Goal: Task Accomplishment & Management: Complete application form

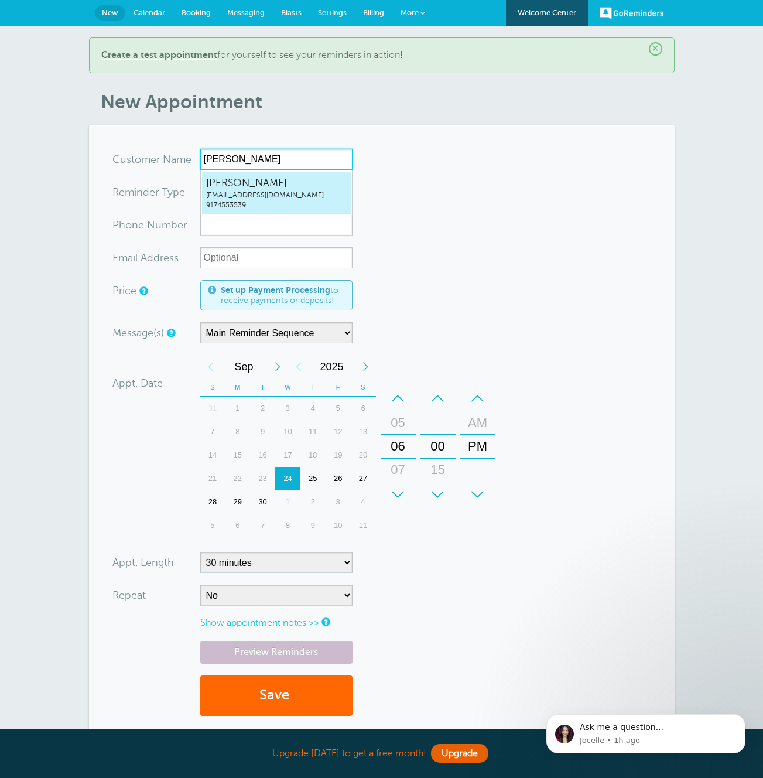
click at [271, 191] on span "[EMAIL_ADDRESS][DOMAIN_NAME]" at bounding box center [276, 195] width 141 height 10
type input "JonathanZacksmaxzacks+20250924b@gmail.com9174553539"
type input "Jonathan Zacks"
type input "9174553539"
type input "maxzacks+20250924b@gmail.com"
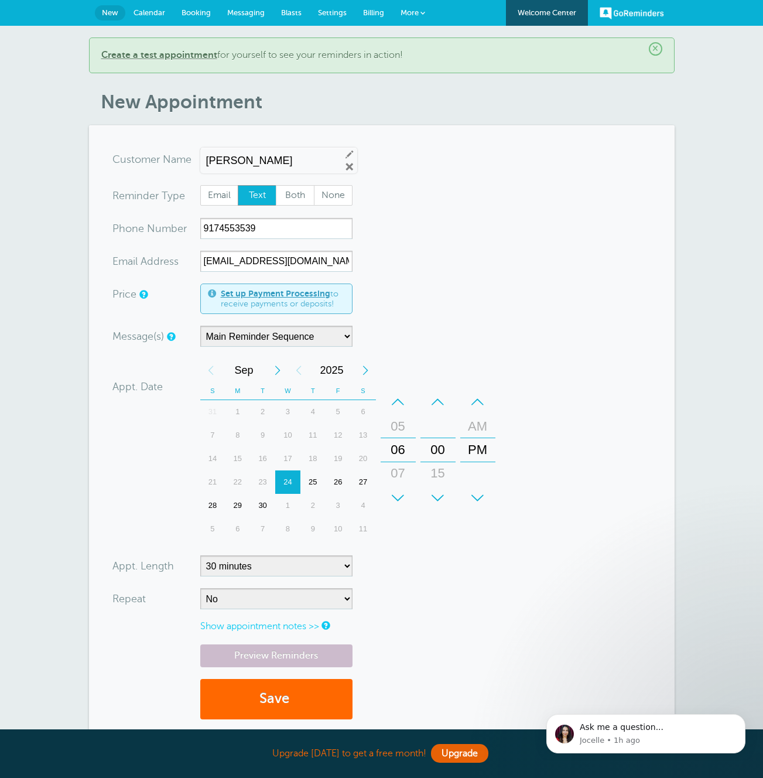
click at [355, 193] on form "You are creating a new customer. To use an existing customer select one from th…" at bounding box center [381, 440] width 539 height 582
click at [347, 195] on span "None" at bounding box center [332, 196] width 37 height 20
click at [314, 185] on input "None" at bounding box center [313, 184] width 1 height 1
radio input "true"
click at [312, 691] on button "Save" at bounding box center [276, 699] width 152 height 40
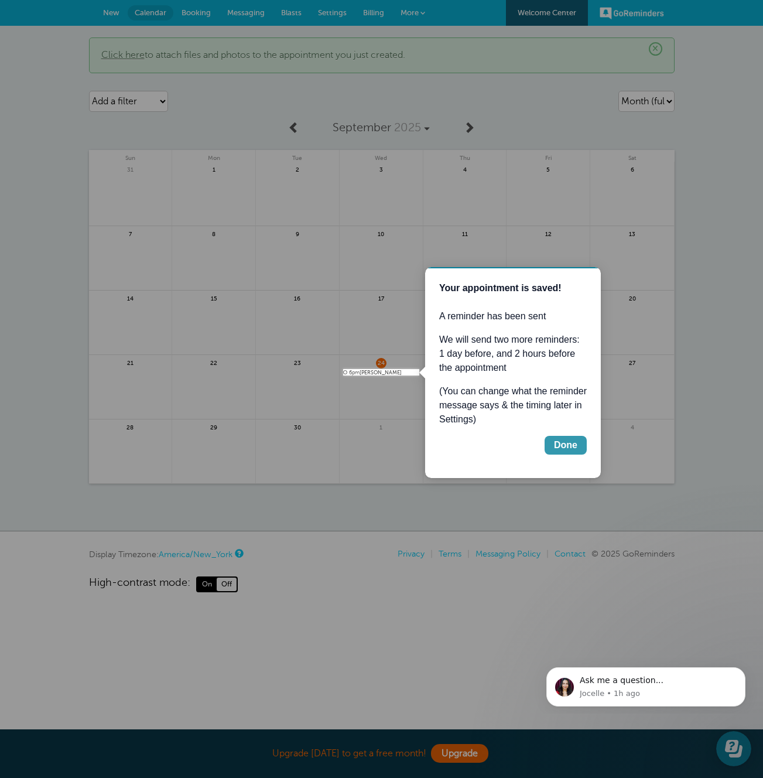
click at [562, 445] on div "Done" at bounding box center [565, 445] width 23 height 14
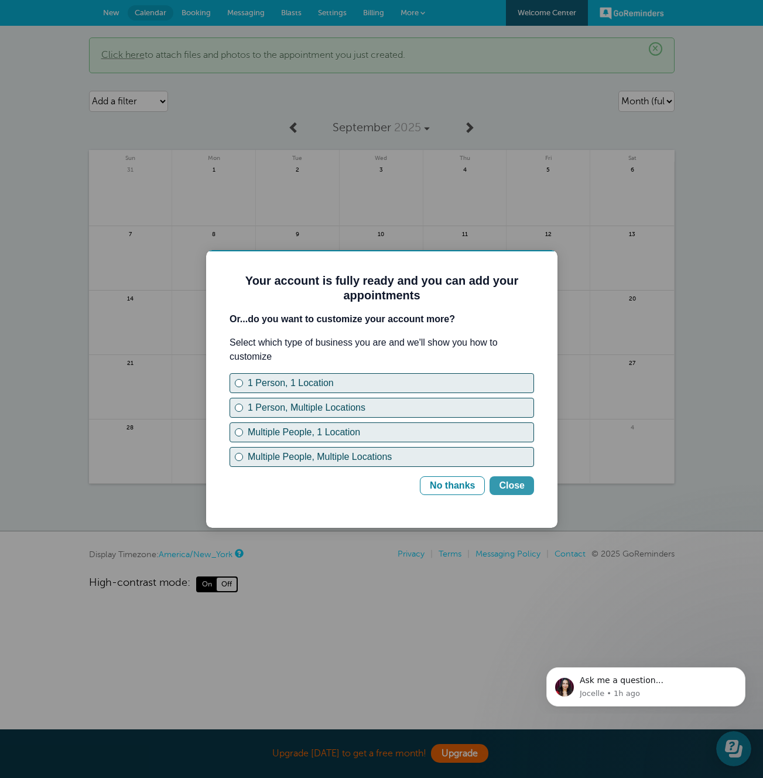
click at [522, 485] on div "Close" at bounding box center [512, 485] width 26 height 14
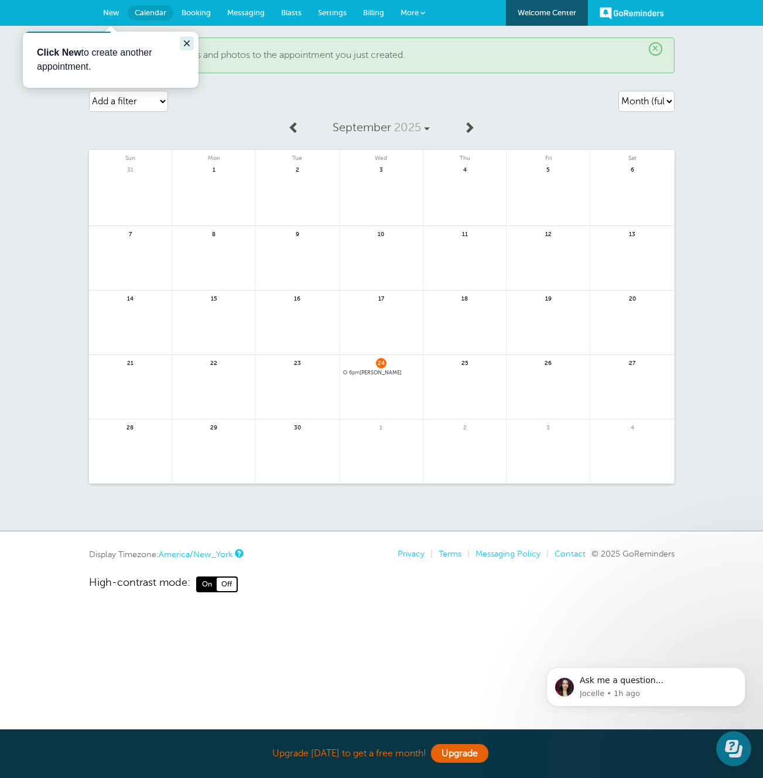
click at [188, 39] on button "Close guide" at bounding box center [187, 43] width 14 height 14
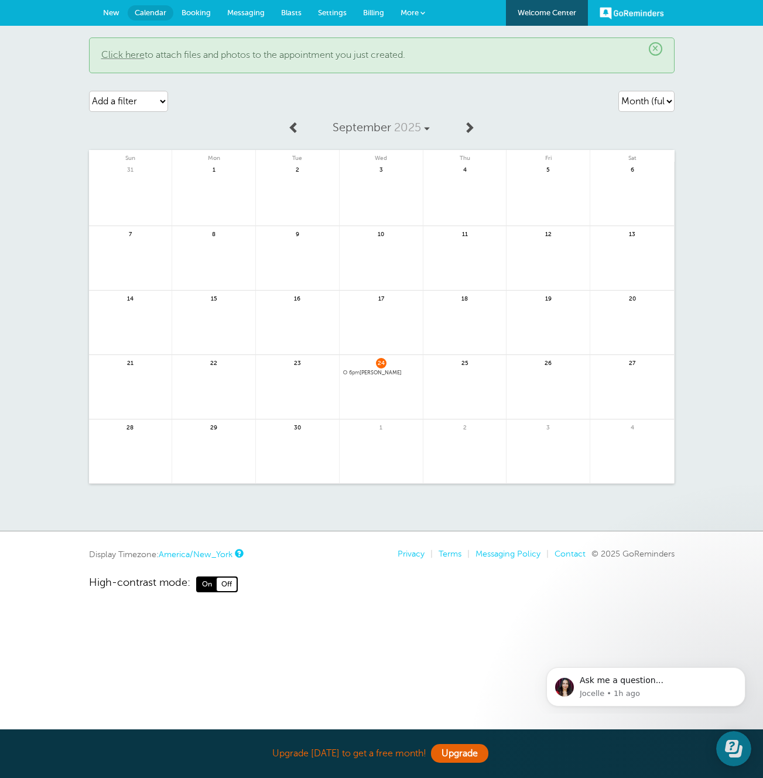
click at [118, 13] on span "New" at bounding box center [111, 12] width 16 height 9
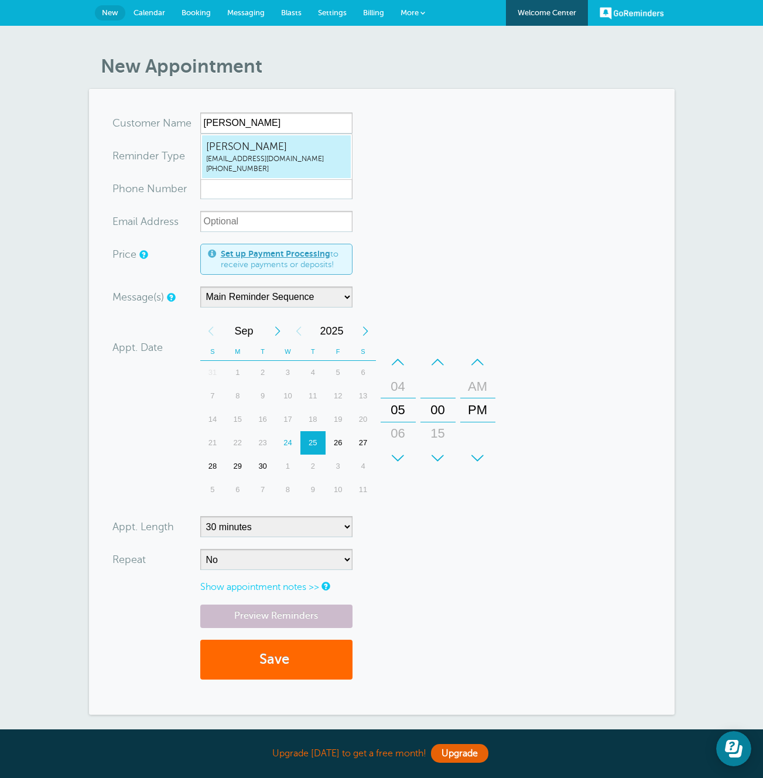
click at [283, 152] on span "[PERSON_NAME]" at bounding box center [276, 146] width 141 height 15
type input "[EMAIL_ADDRESS]"
type input "[PERSON_NAME]"
radio input "false"
radio input "true"
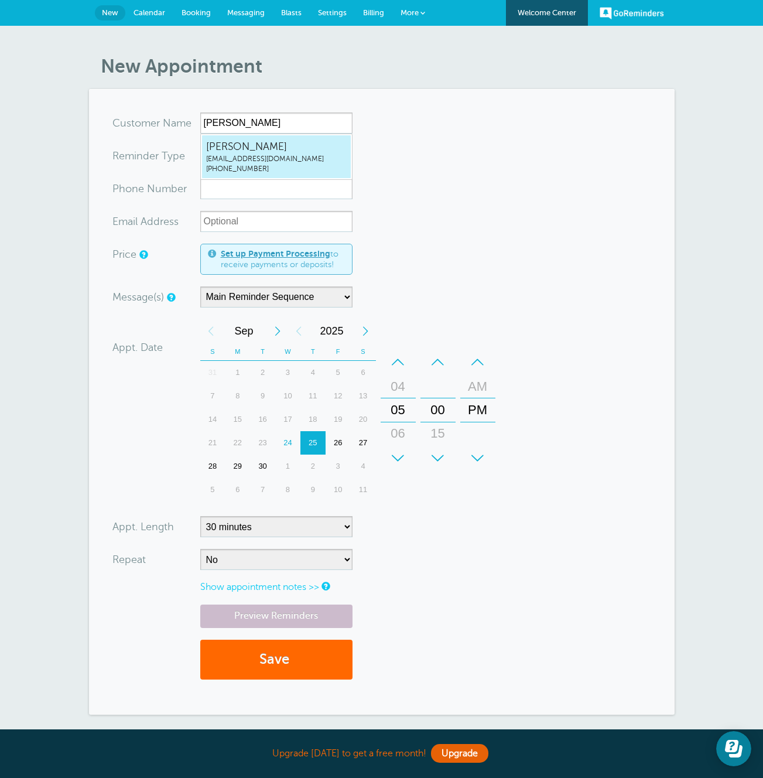
type input "(917) 455-3539"
type input "[EMAIL_ADDRESS][DOMAIN_NAME]"
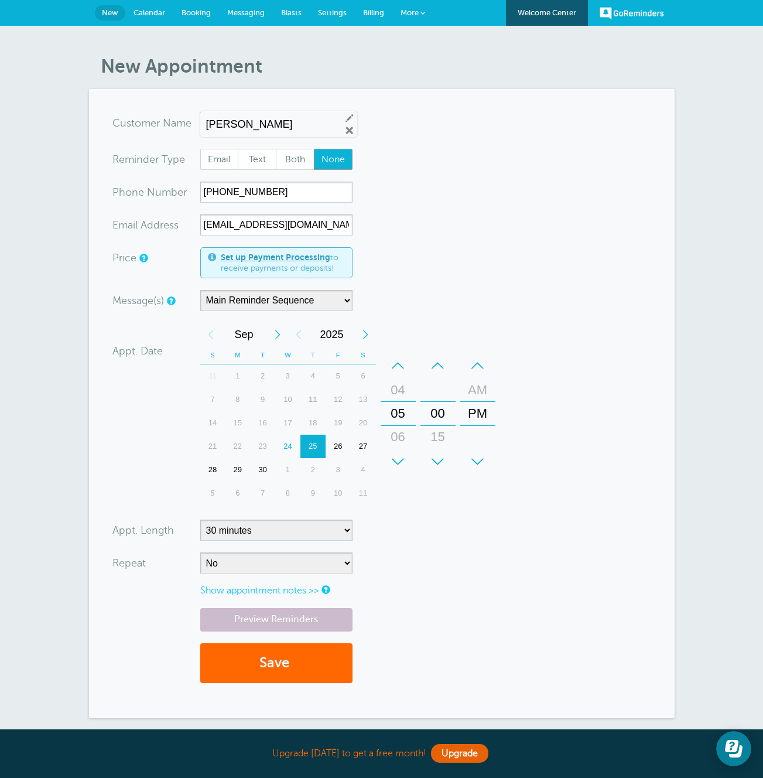
click at [233, 469] on div "29" at bounding box center [237, 469] width 25 height 23
click at [302, 662] on button "Save" at bounding box center [276, 663] width 152 height 40
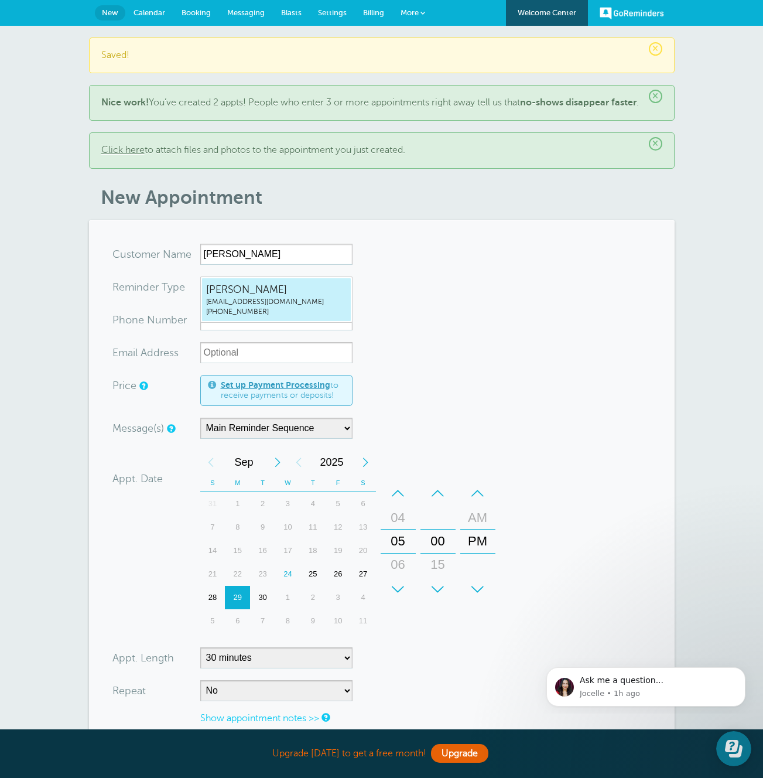
click at [259, 297] on span "[EMAIL_ADDRESS][DOMAIN_NAME]" at bounding box center [276, 302] width 141 height 10
type input "[EMAIL_ADDRESS]"
type input "[PERSON_NAME]"
radio input "false"
radio input "true"
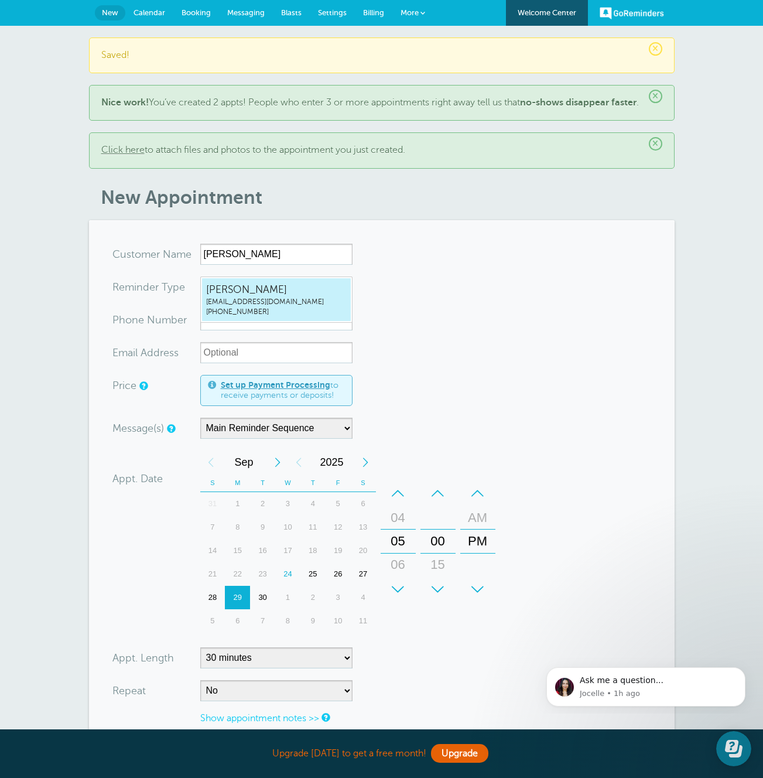
type input "(917) 455-3539"
type input "[EMAIL_ADDRESS][DOMAIN_NAME]"
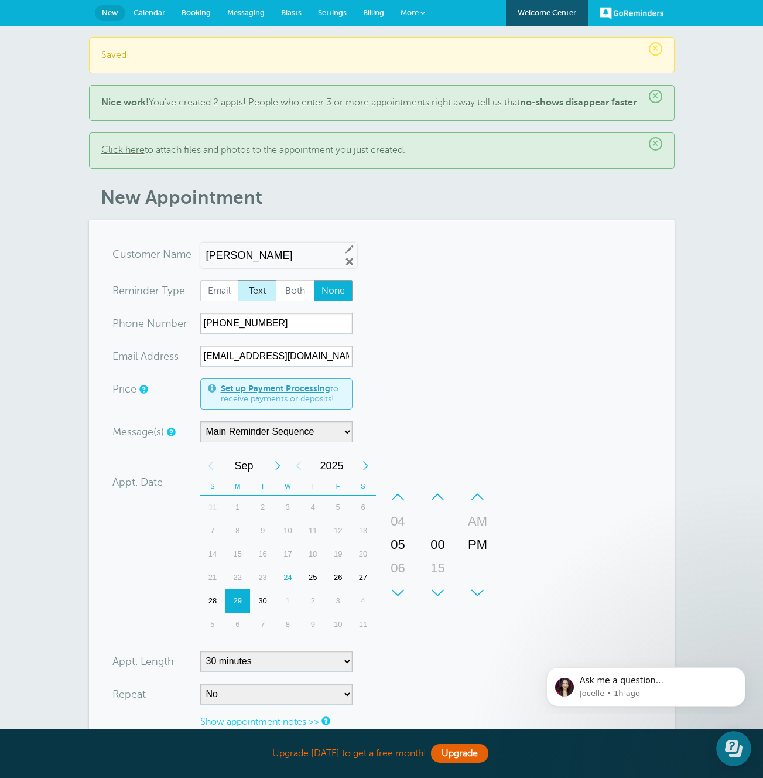
scroll to position [261, 0]
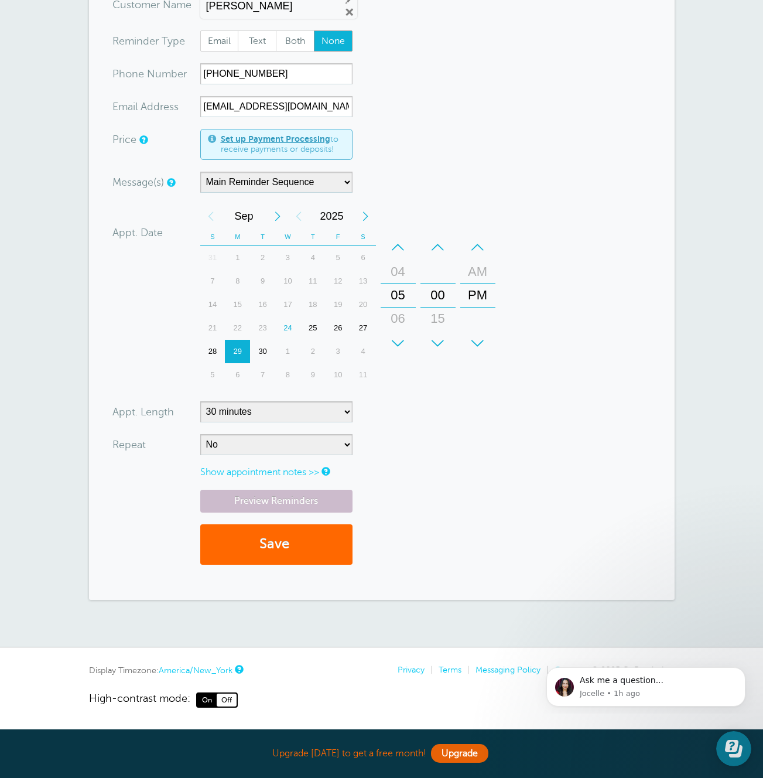
click at [211, 351] on div "28" at bounding box center [212, 351] width 25 height 23
click at [305, 558] on button "Save" at bounding box center [276, 544] width 152 height 40
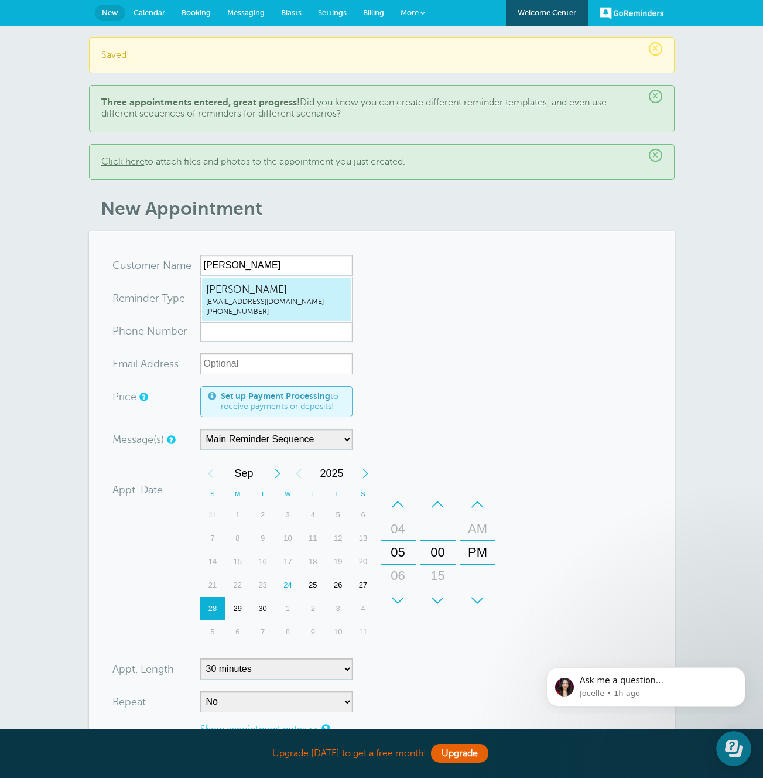
click at [245, 303] on span "[EMAIL_ADDRESS][DOMAIN_NAME]" at bounding box center [276, 302] width 141 height 10
type input "[EMAIL_ADDRESS]"
type input "[PERSON_NAME]"
radio input "false"
radio input "true"
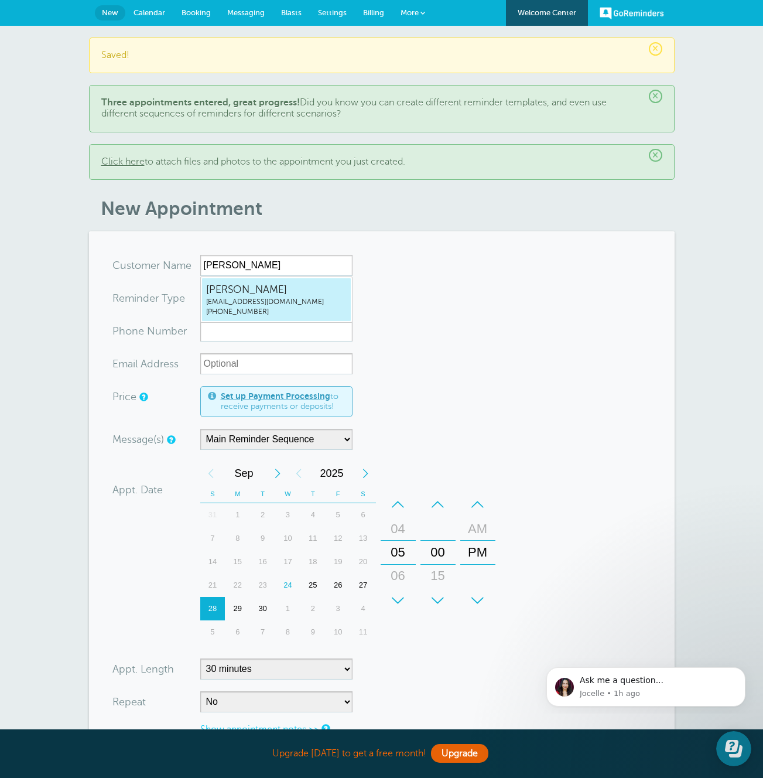
type input "(917) 455-3539"
type input "maxzacks+20250924b@gmail.com"
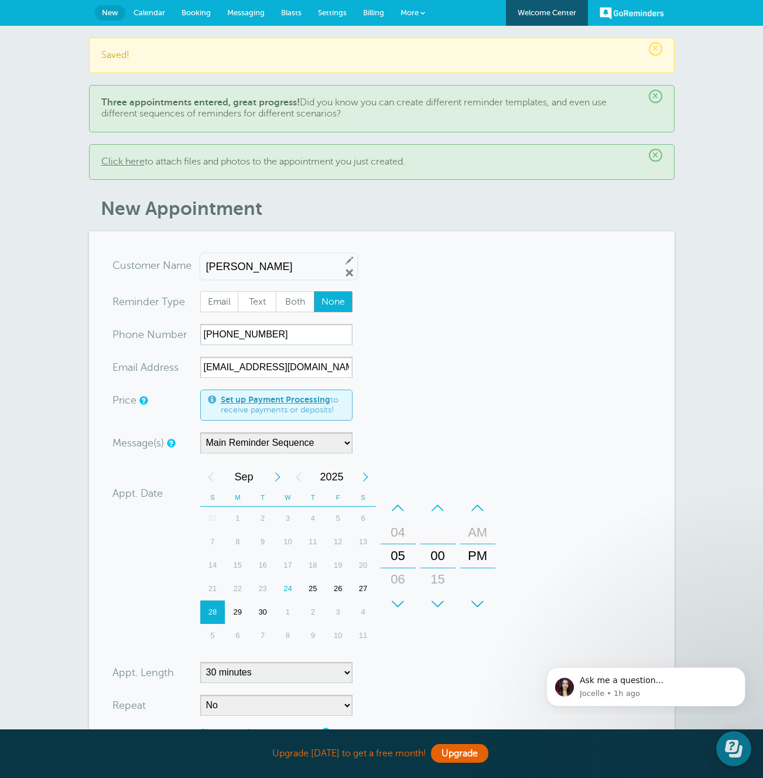
click at [282, 611] on div "1" at bounding box center [287, 611] width 25 height 23
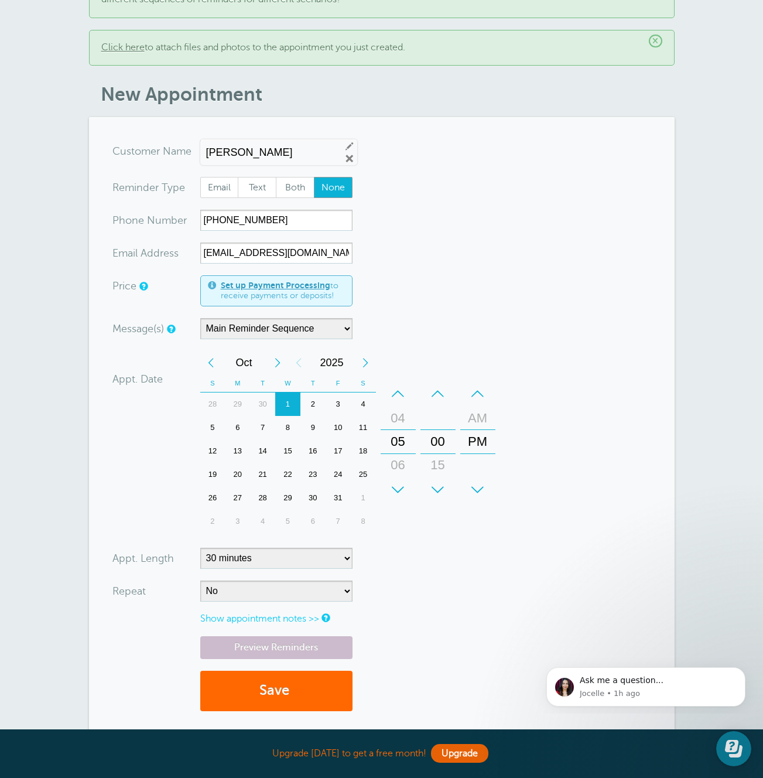
scroll to position [208, 0]
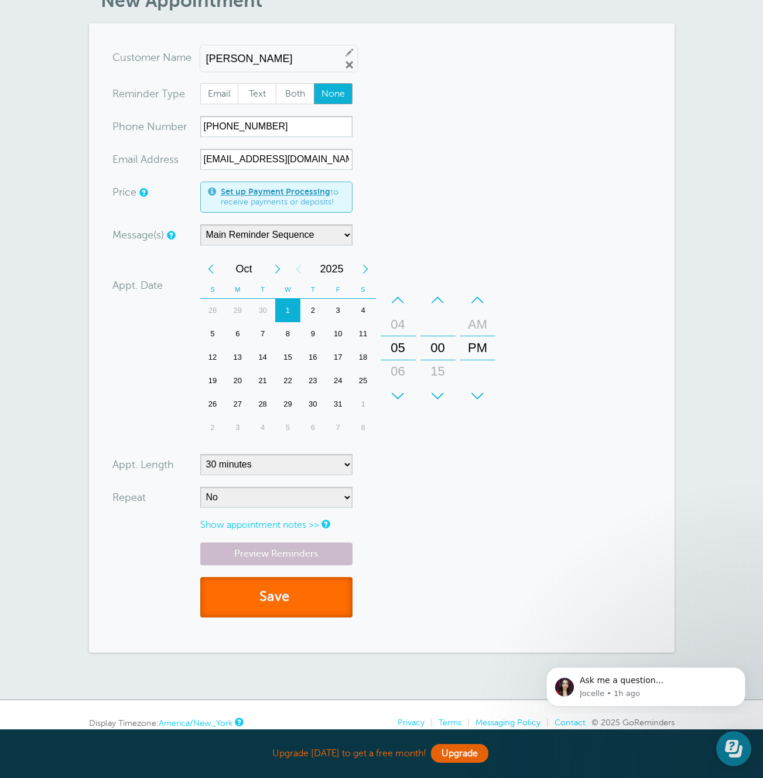
click at [283, 589] on button "Save" at bounding box center [276, 597] width 152 height 40
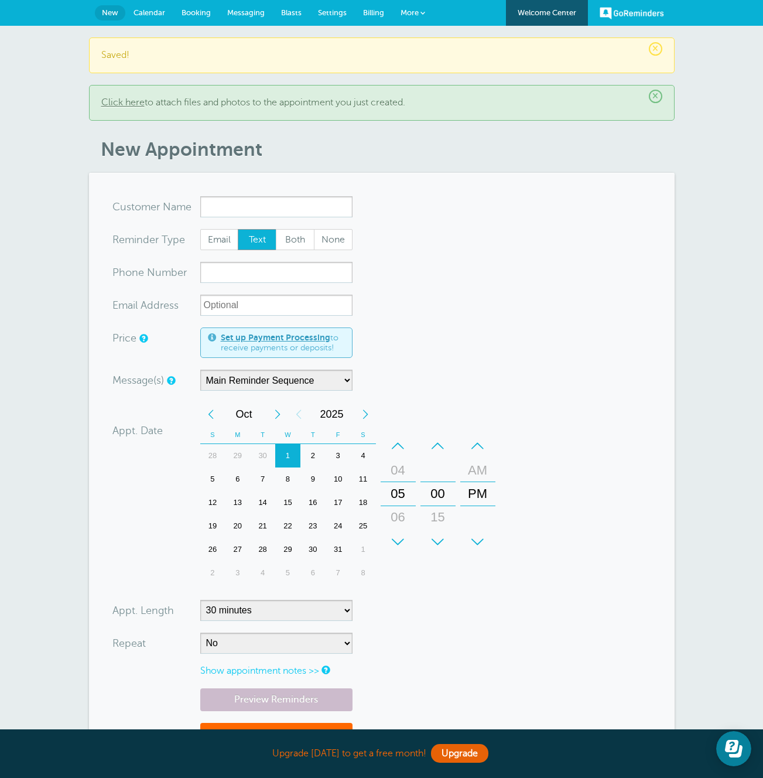
click at [135, 13] on span "Calendar" at bounding box center [150, 12] width 32 height 9
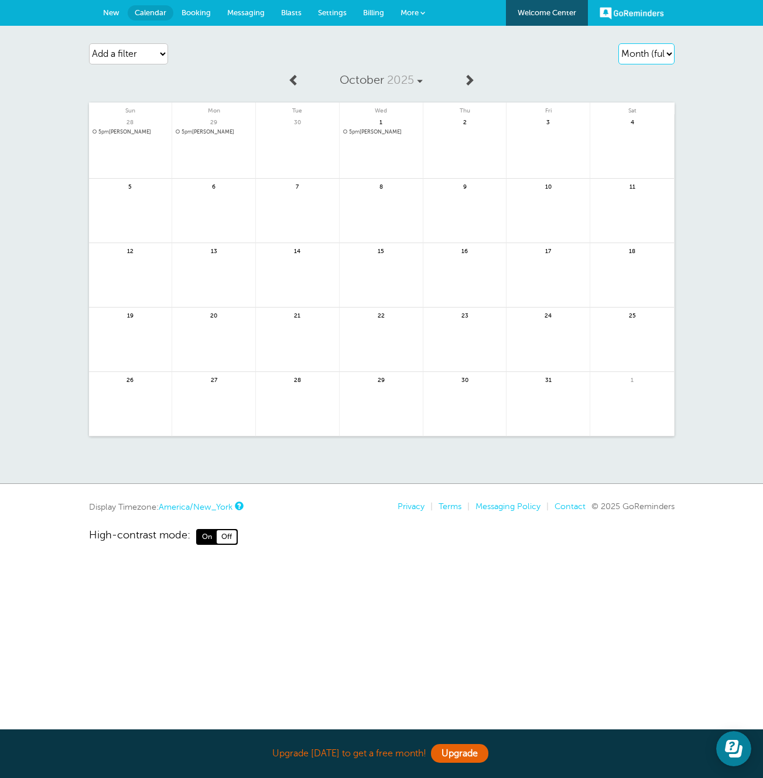
click at [637, 54] on select "Agenda Day Week Month (full view) Month (condensed)" at bounding box center [646, 53] width 56 height 21
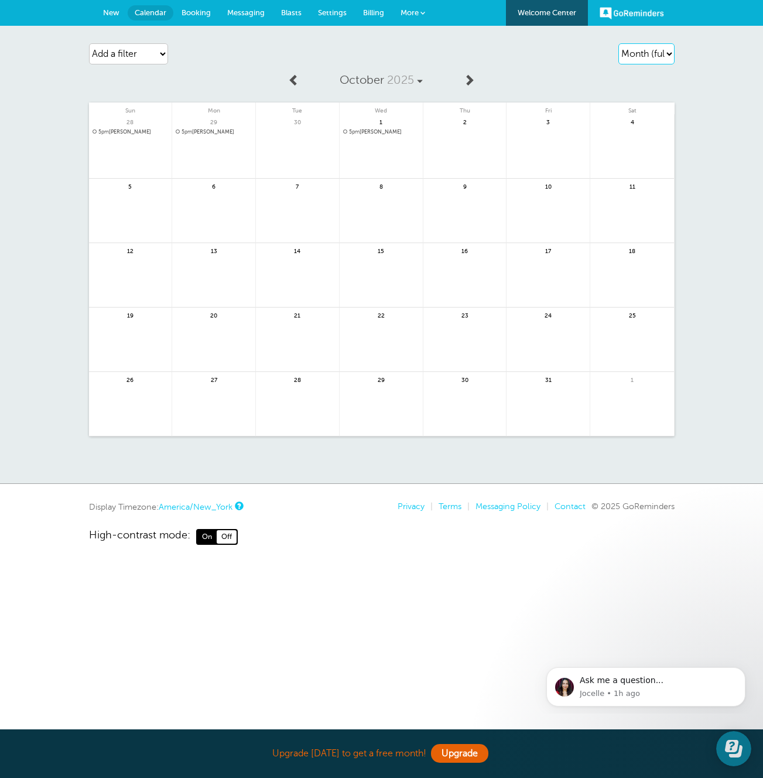
select select "agenda"
click at [618, 43] on select "Agenda Day Week Month (full view) Month (condensed)" at bounding box center [646, 53] width 56 height 21
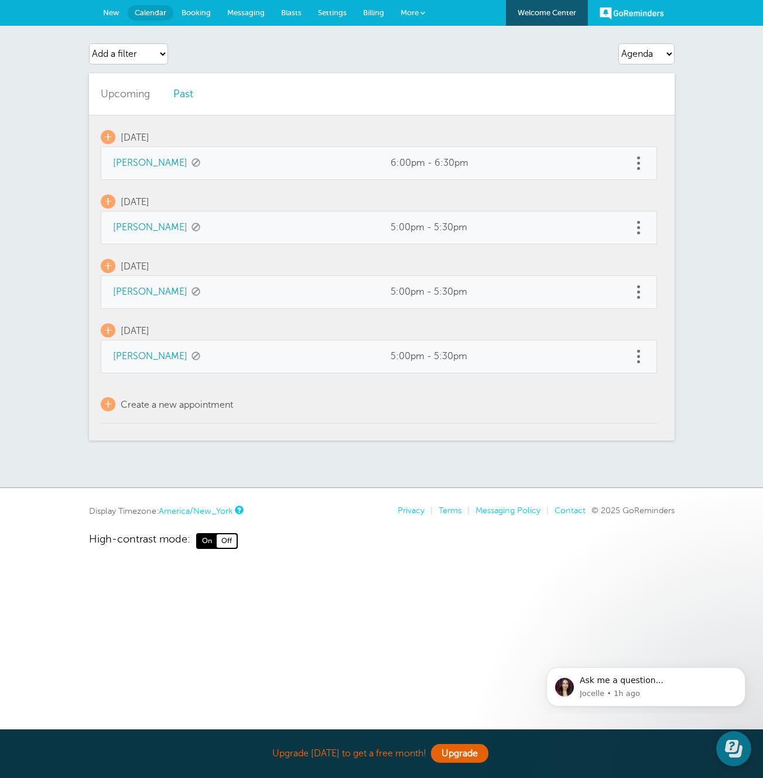
click at [110, 11] on span "New" at bounding box center [111, 12] width 16 height 9
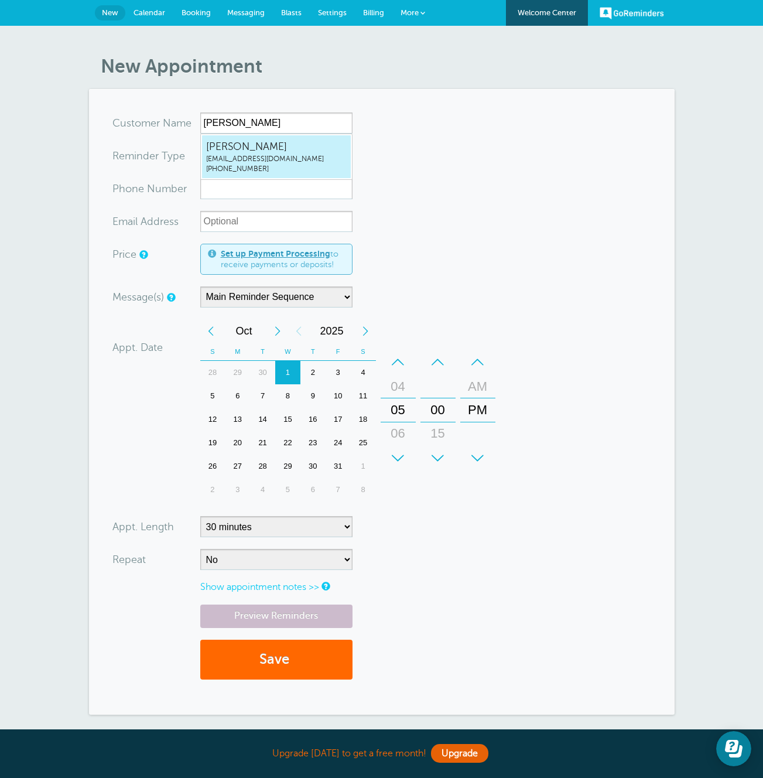
click at [256, 145] on span "[PERSON_NAME]" at bounding box center [276, 146] width 141 height 15
type input "[EMAIL_ADDRESS]"
type input "[PERSON_NAME]"
radio input "false"
radio input "true"
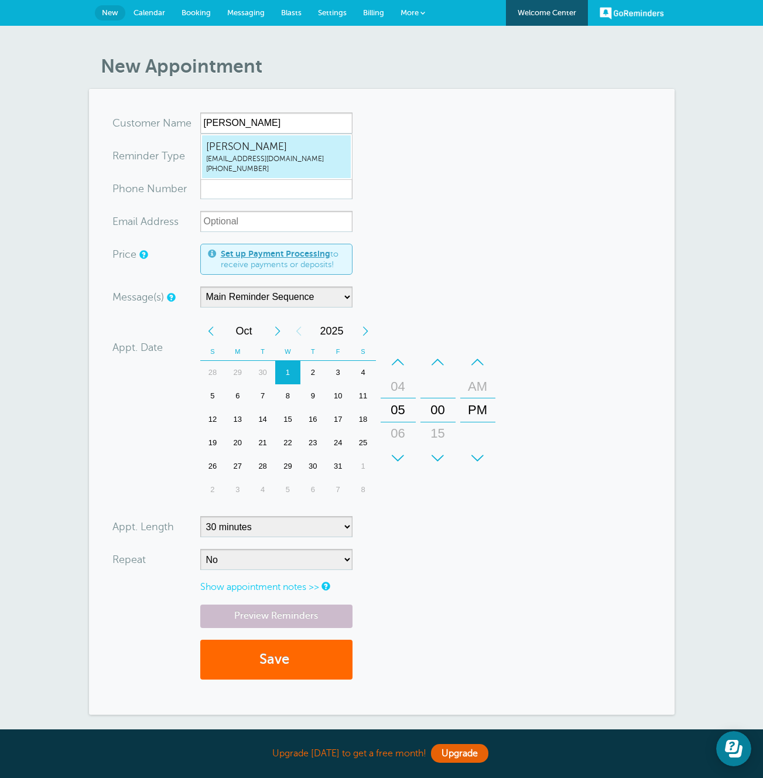
type input "[PHONE_NUMBER]"
type input "[EMAIL_ADDRESS][DOMAIN_NAME]"
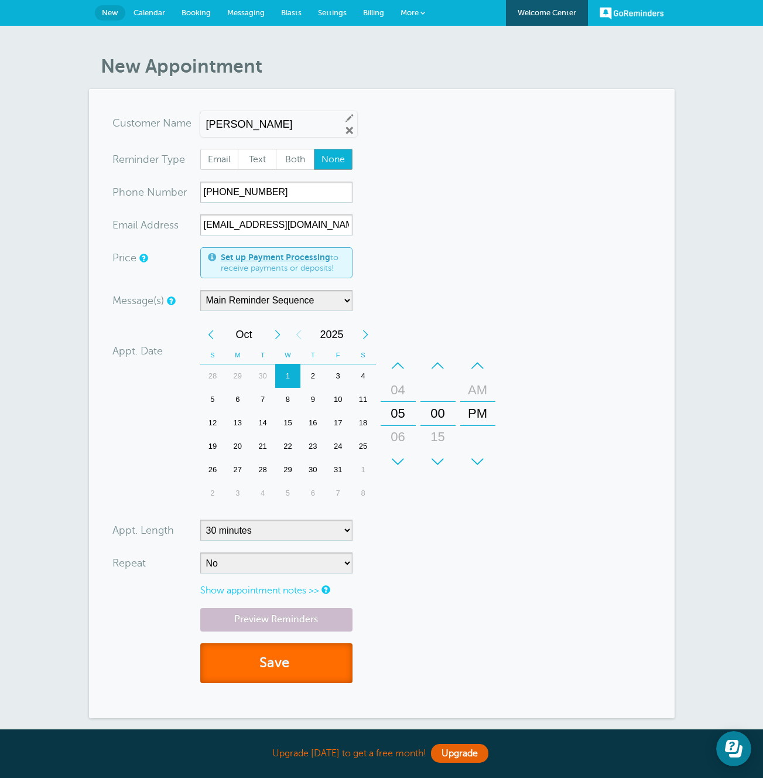
click at [293, 664] on span "submit" at bounding box center [291, 663] width 4 height 16
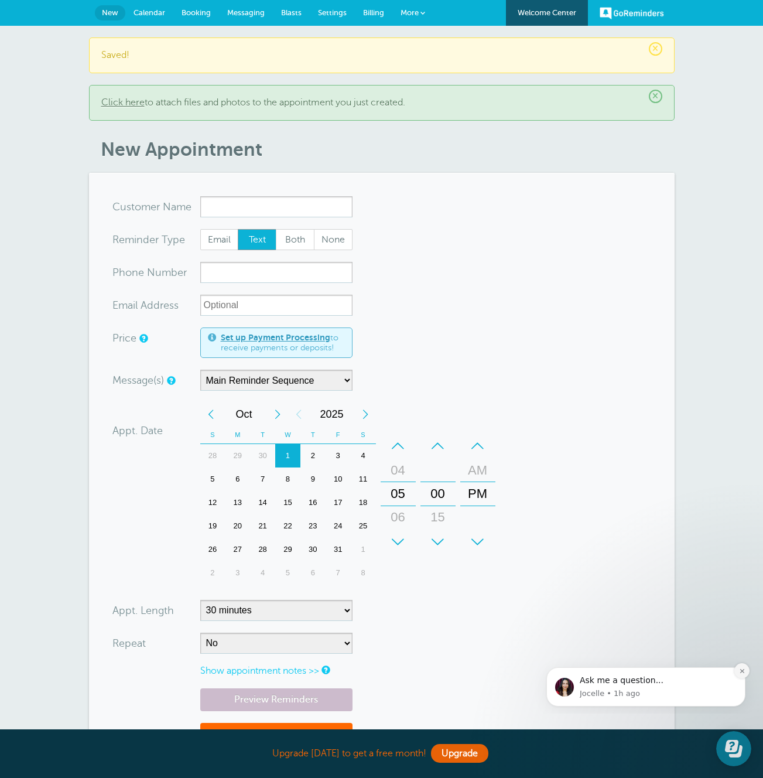
click at [741, 669] on icon "Dismiss notification" at bounding box center [742, 671] width 6 height 6
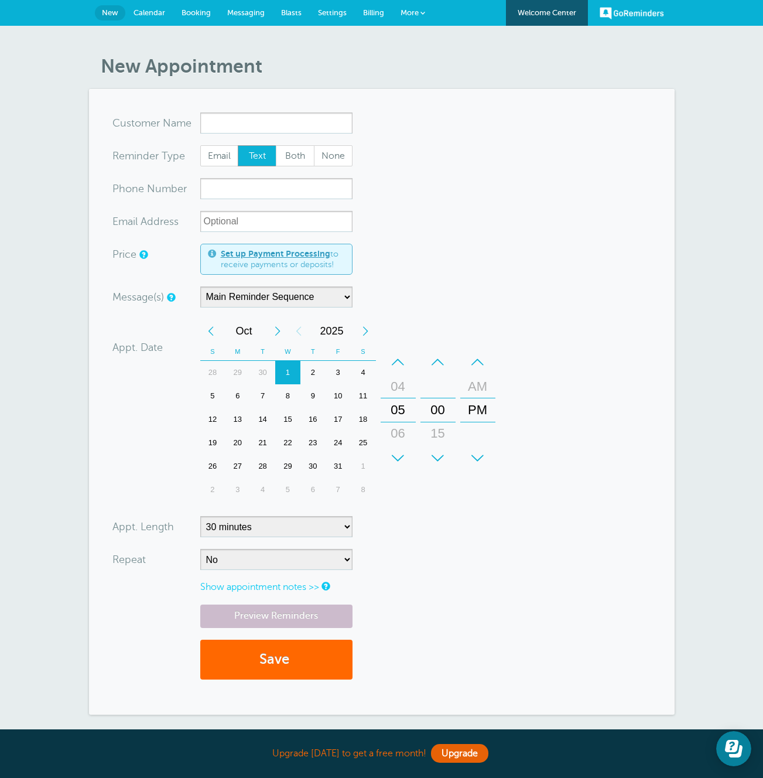
click at [147, 9] on span "Calendar" at bounding box center [150, 12] width 32 height 9
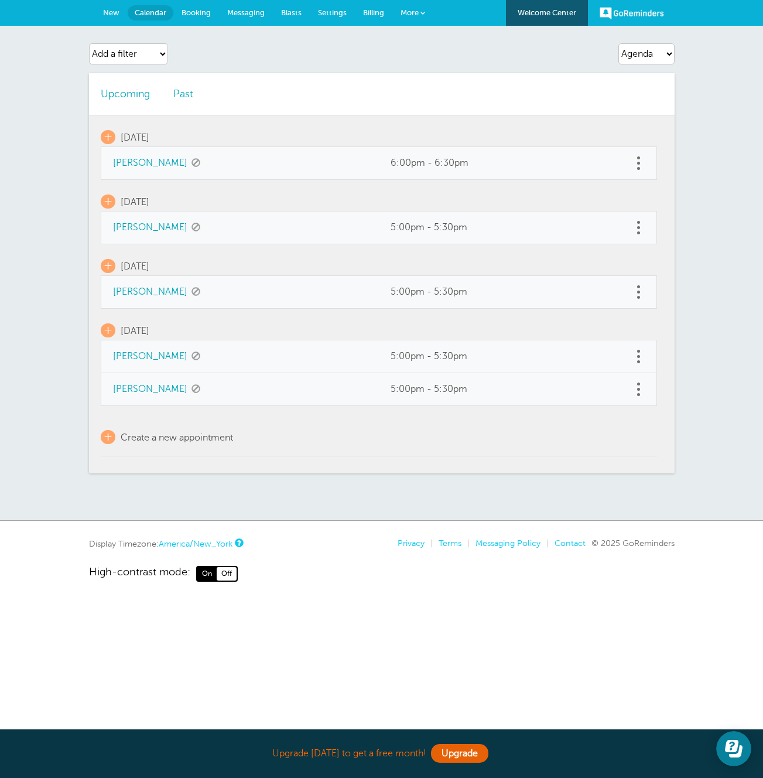
click at [114, 14] on span "New" at bounding box center [111, 12] width 16 height 9
